Goal: Navigation & Orientation: Find specific page/section

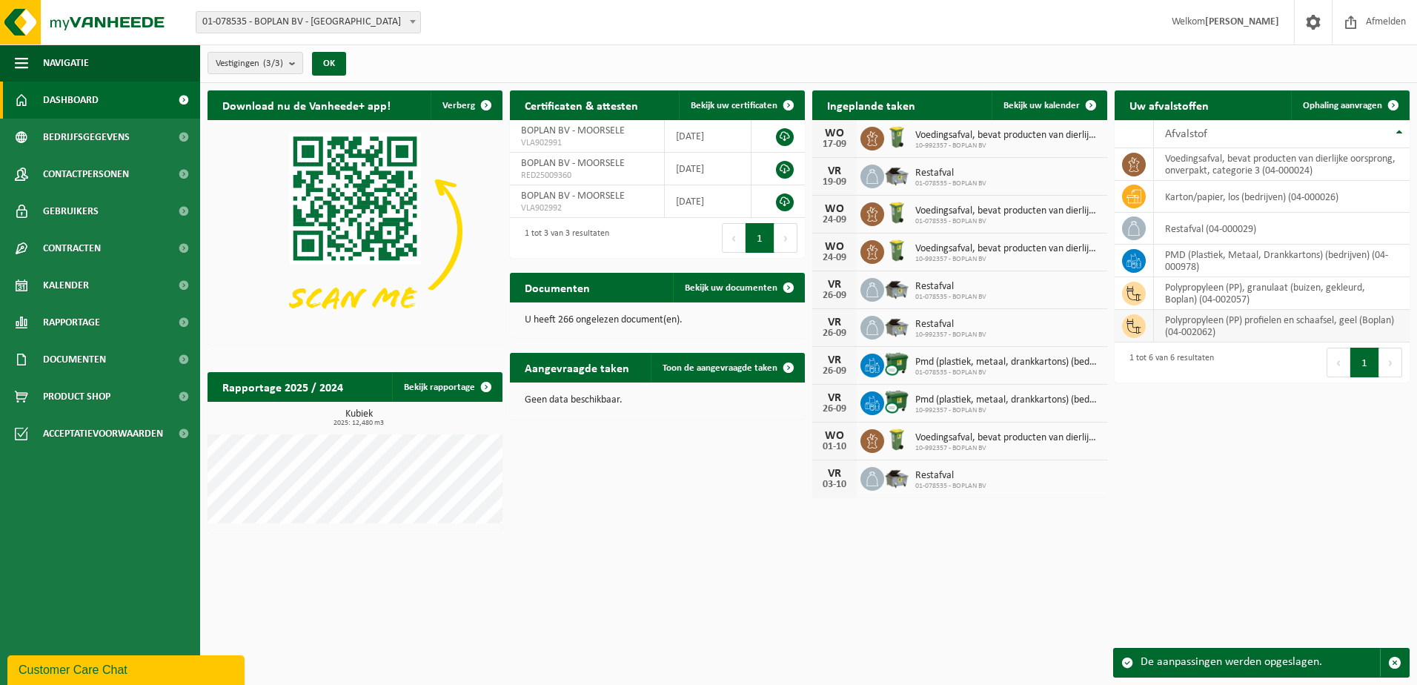
click at [1121, 317] on td "polypropyleen (PP) profielen en schaafsel, geel (Boplan) (04-002062)" at bounding box center [1282, 326] width 256 height 33
click at [1121, 291] on td "polypropyleen (PP), granulaat (buizen, gekleurd, Boplan) (04-002057)" at bounding box center [1282, 293] width 256 height 33
click at [138, 136] on link "Bedrijfsgegevens" at bounding box center [100, 137] width 200 height 37
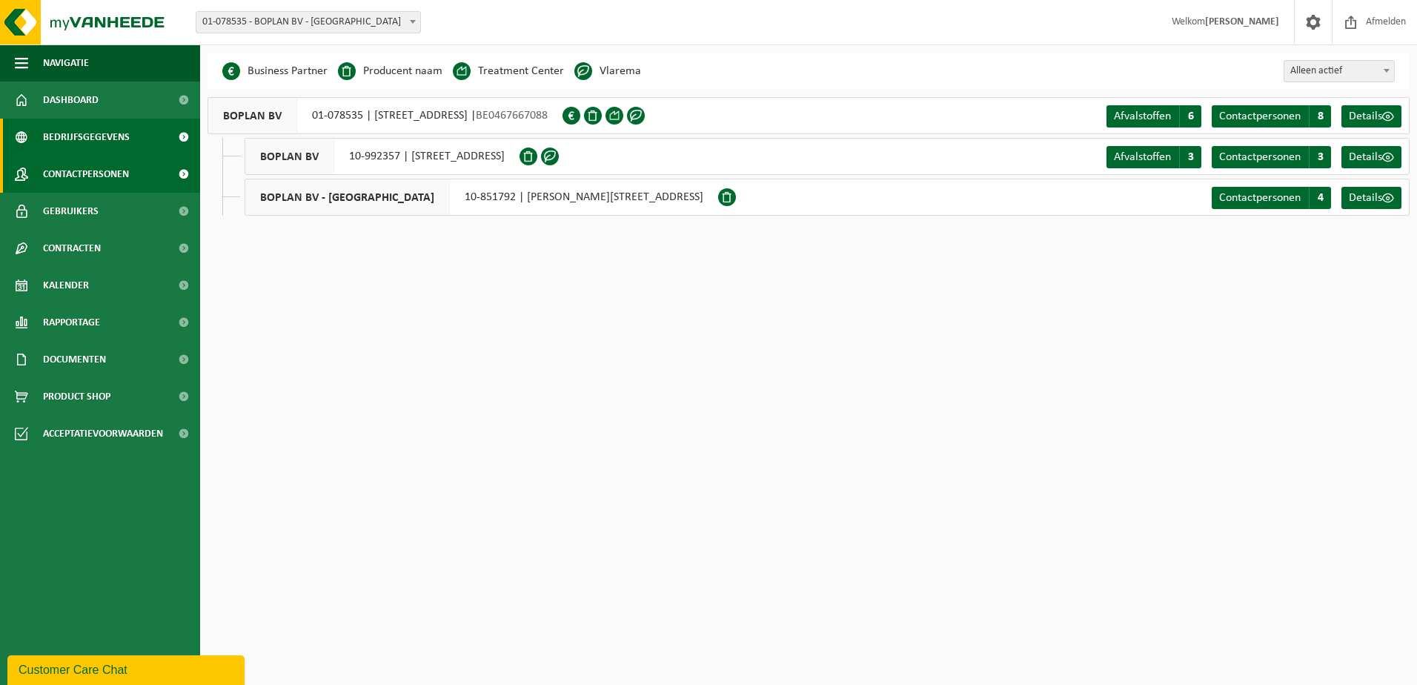
click at [122, 173] on span "Contactpersonen" at bounding box center [86, 174] width 86 height 37
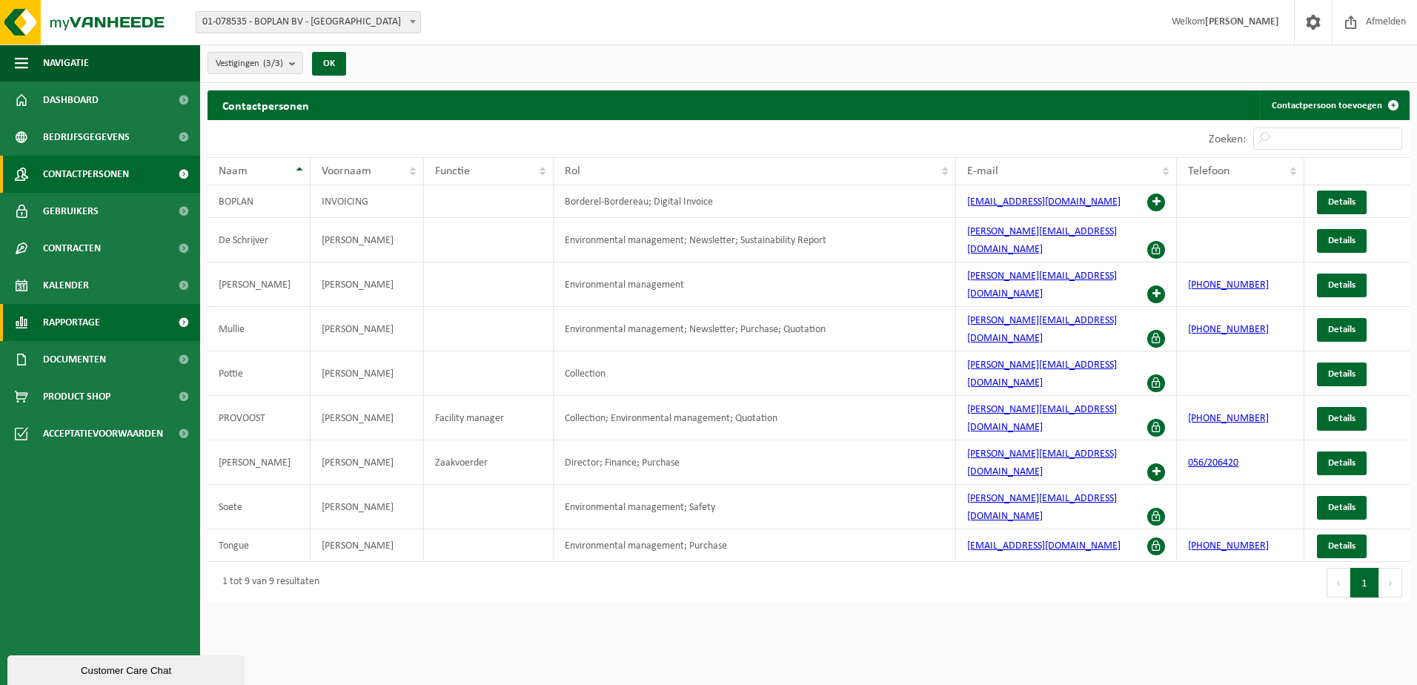
click at [116, 324] on link "Rapportage" at bounding box center [100, 322] width 200 height 37
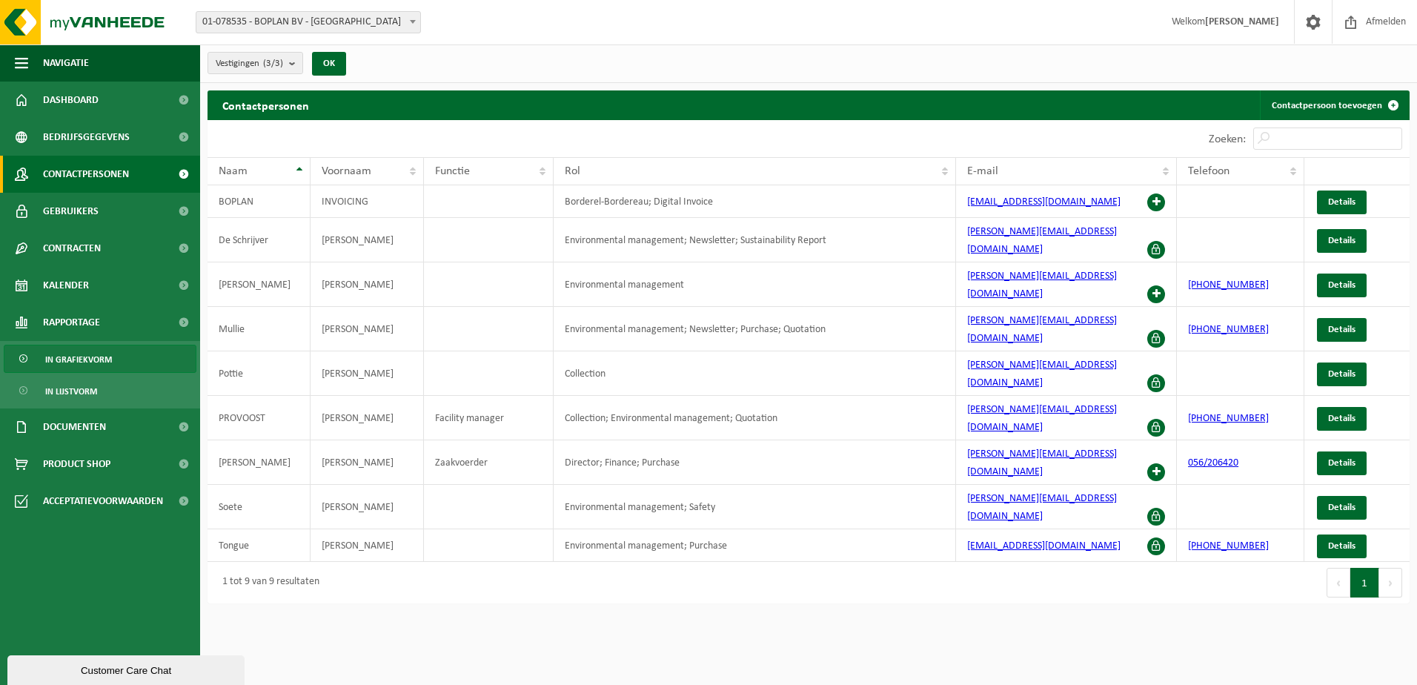
click at [98, 362] on span "In grafiekvorm" at bounding box center [78, 359] width 67 height 28
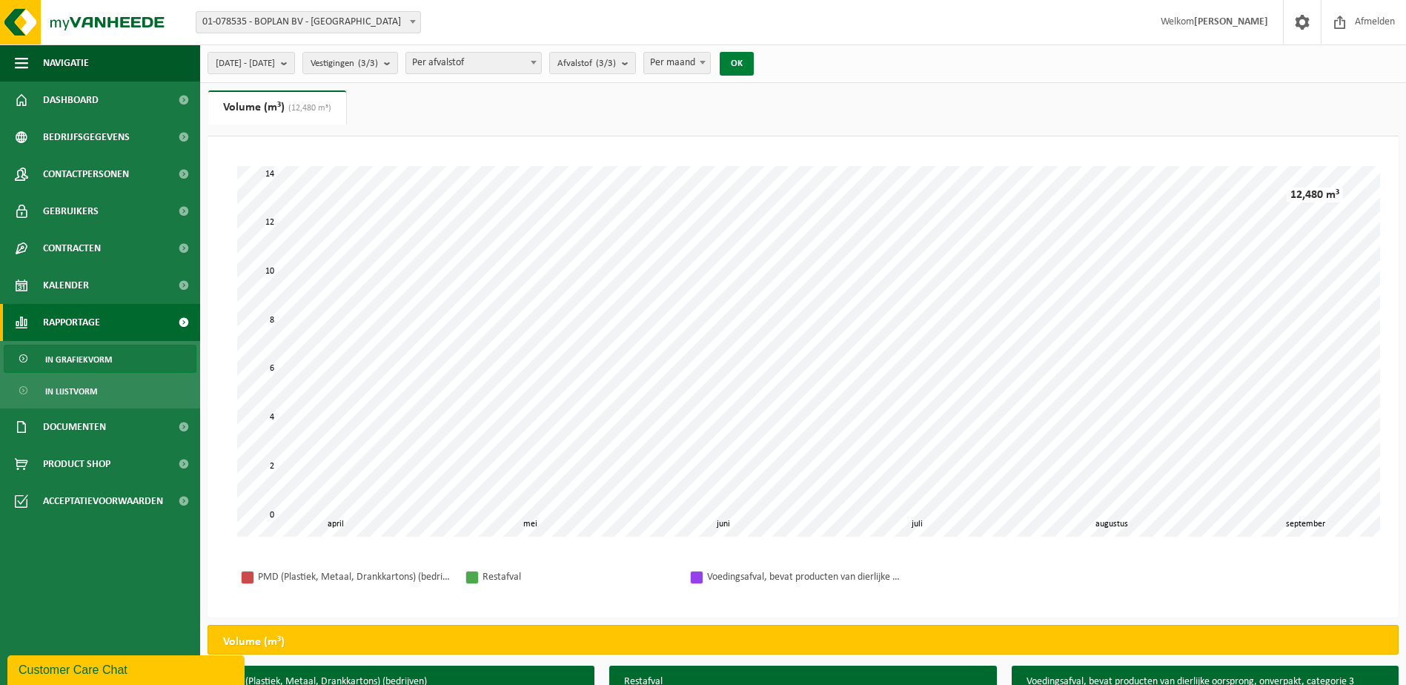
click at [754, 66] on button "OK" at bounding box center [737, 64] width 34 height 24
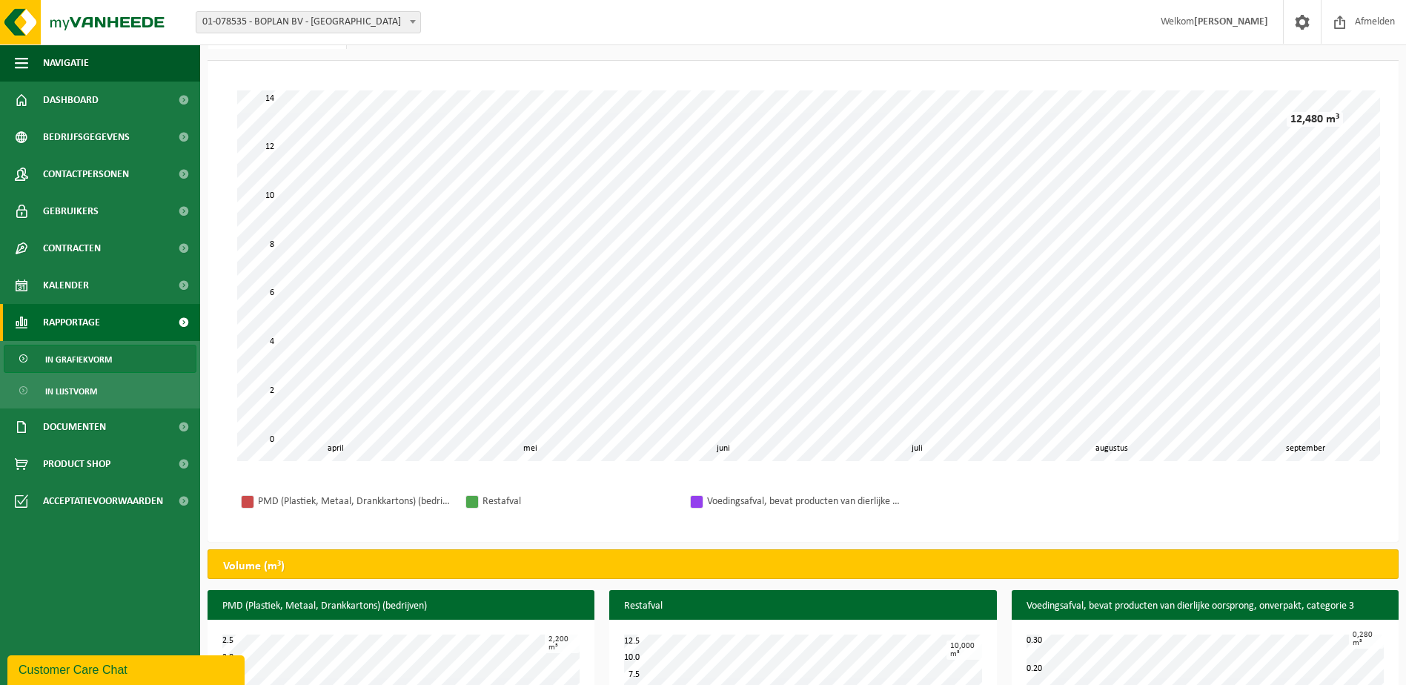
scroll to position [158, 0]
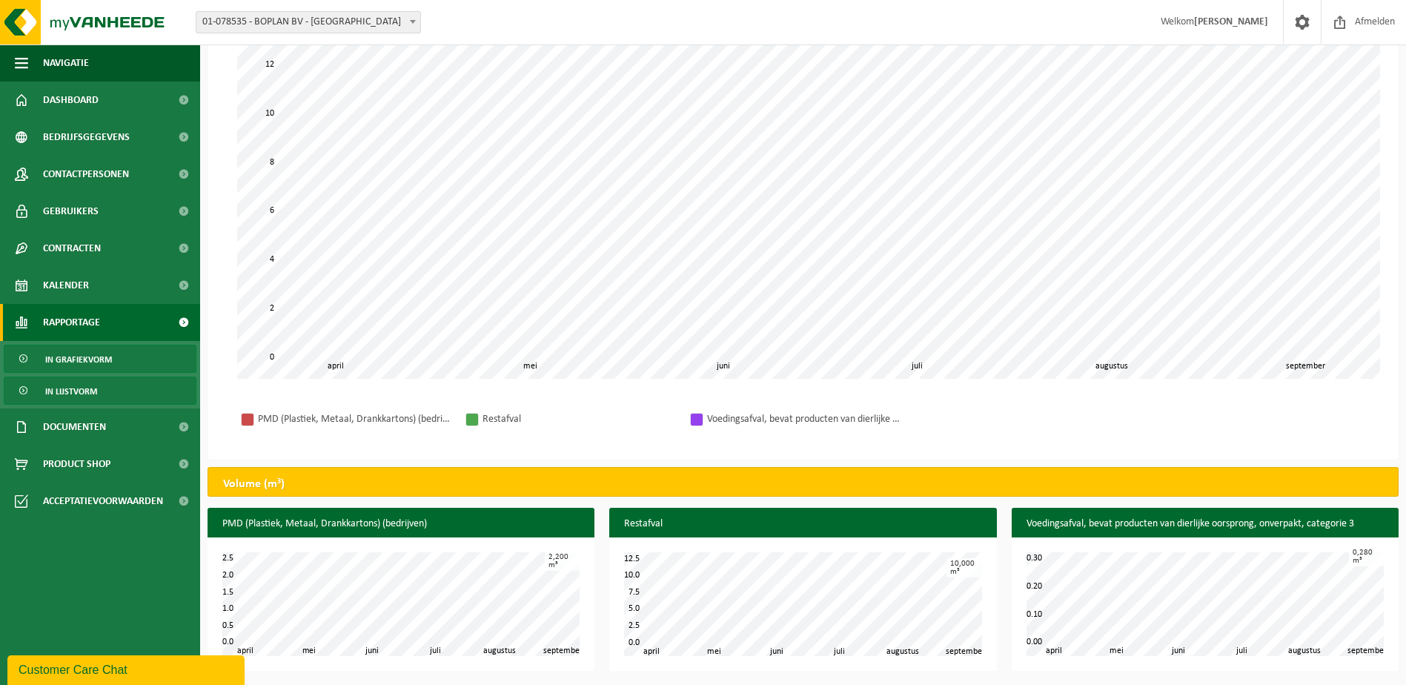
click at [81, 391] on span "In lijstvorm" at bounding box center [71, 391] width 52 height 28
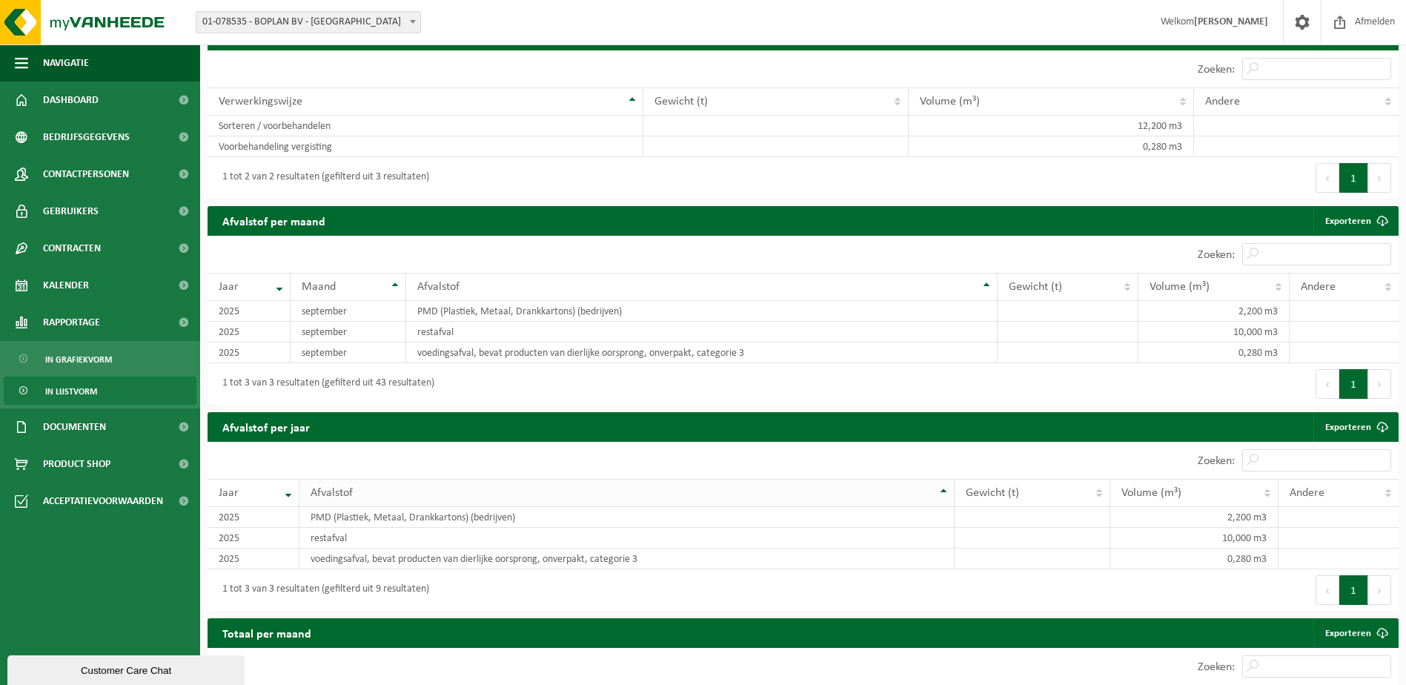
scroll to position [833, 0]
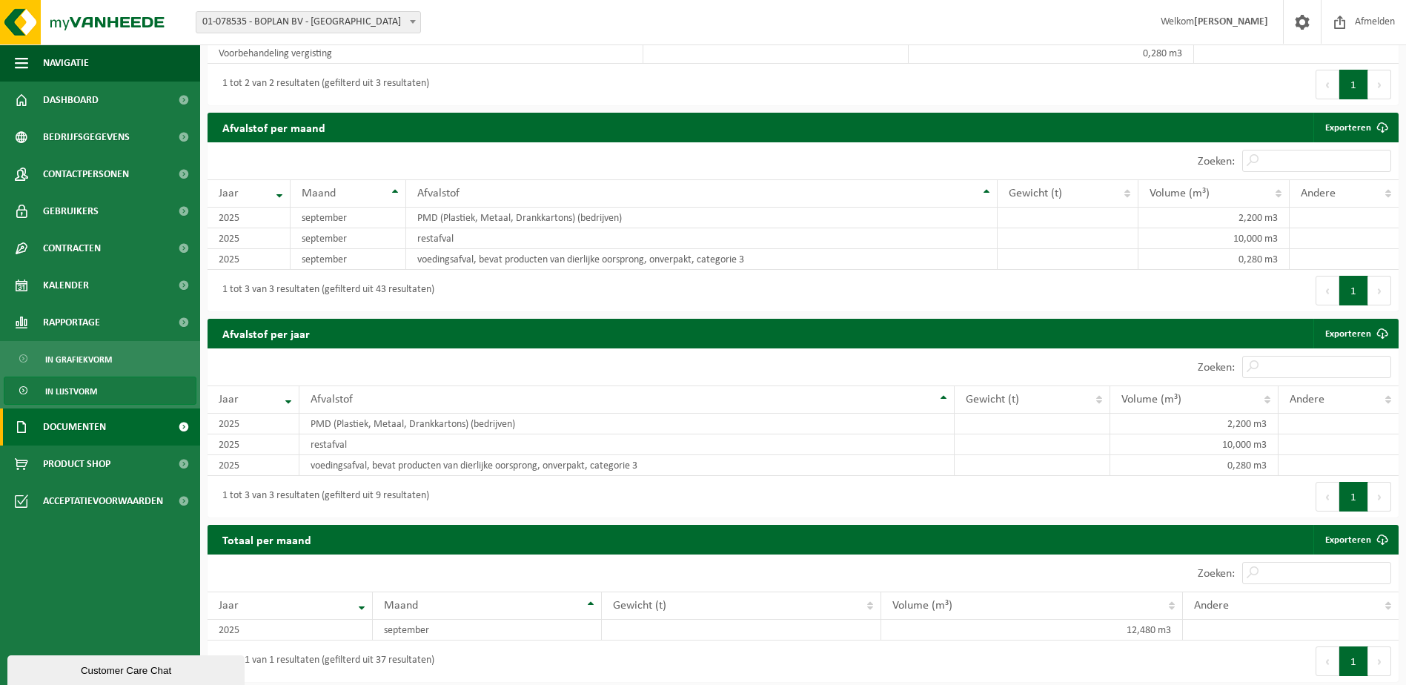
click at [125, 420] on link "Documenten" at bounding box center [100, 426] width 200 height 37
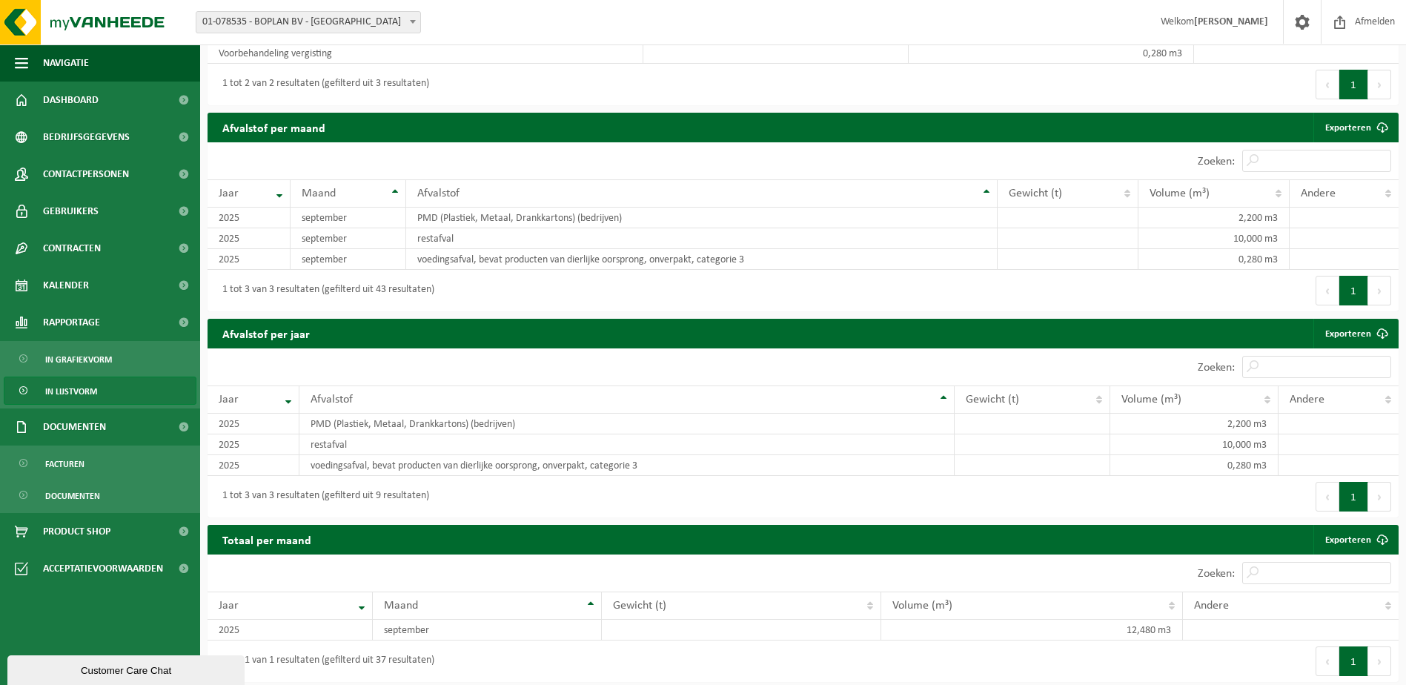
click at [112, 478] on ul "Facturen Documenten" at bounding box center [100, 478] width 200 height 67
click at [119, 465] on link "Facturen" at bounding box center [100, 463] width 193 height 28
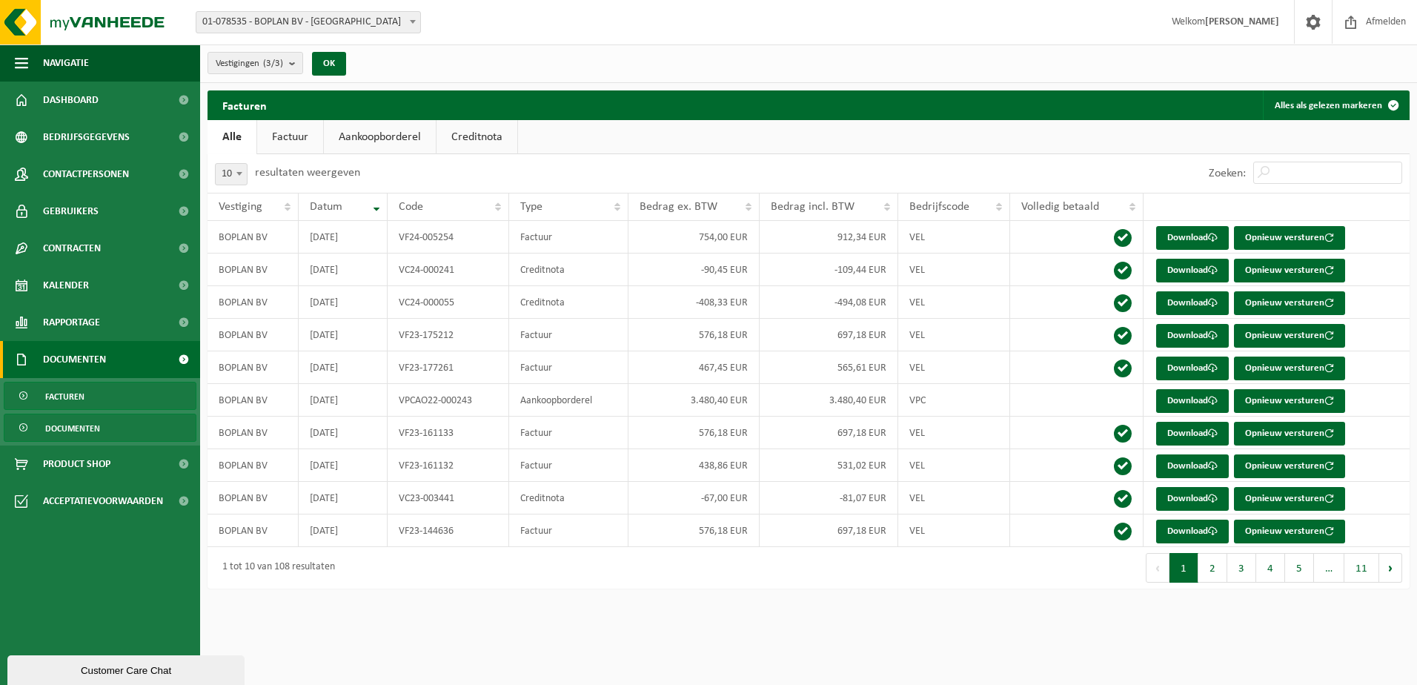
click at [123, 431] on link "Documenten" at bounding box center [100, 428] width 193 height 28
